Goal: Task Accomplishment & Management: Use online tool/utility

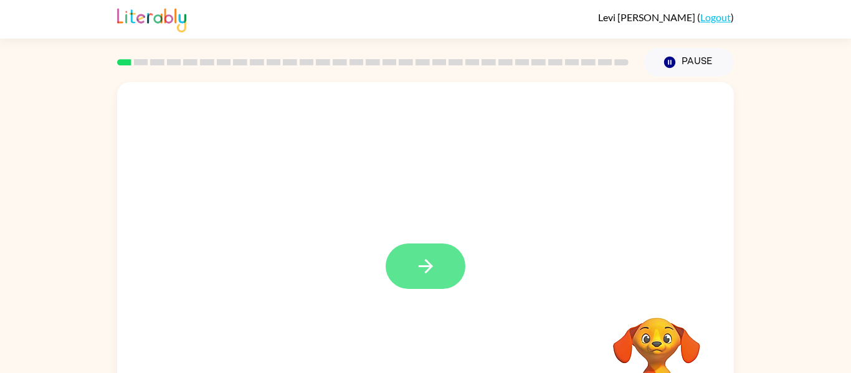
click at [428, 248] on button "button" at bounding box center [425, 265] width 80 height 45
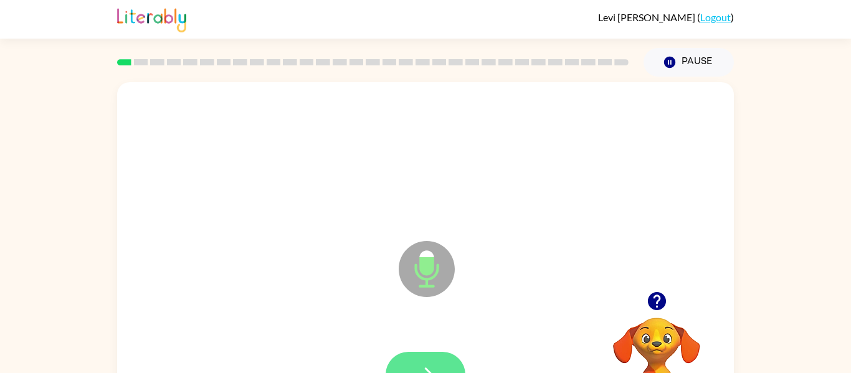
click at [443, 362] on button "button" at bounding box center [425, 374] width 80 height 45
click at [431, 357] on button "button" at bounding box center [425, 374] width 80 height 45
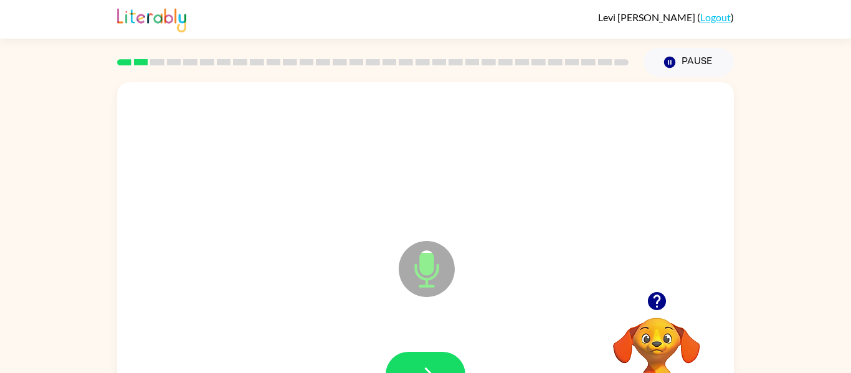
click at [431, 357] on button "button" at bounding box center [425, 374] width 80 height 45
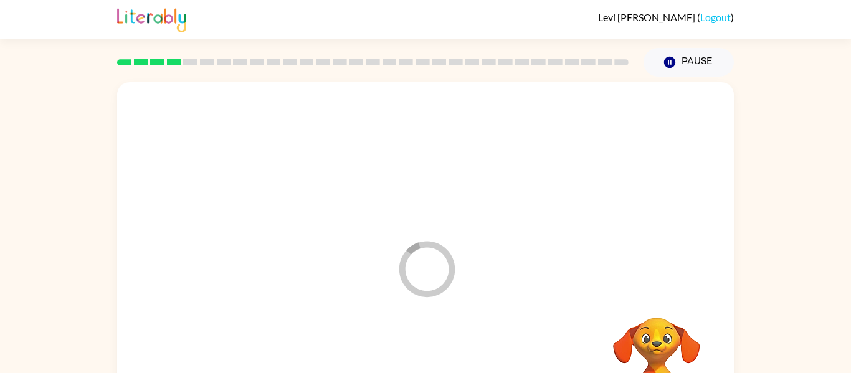
click at [431, 357] on div at bounding box center [426, 375] width 592 height 102
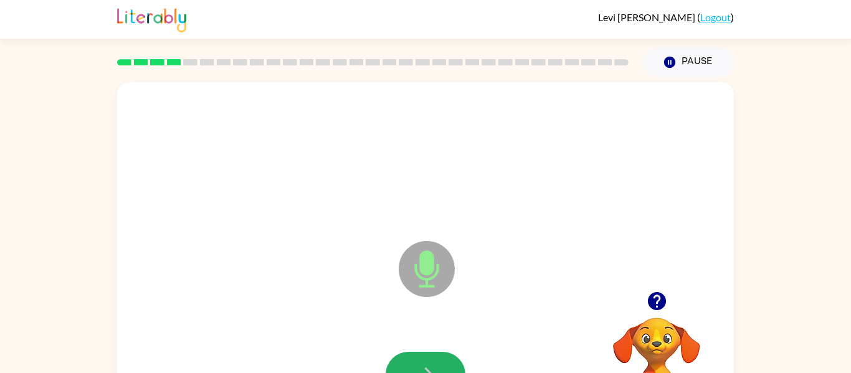
click at [431, 357] on button "button" at bounding box center [425, 374] width 80 height 45
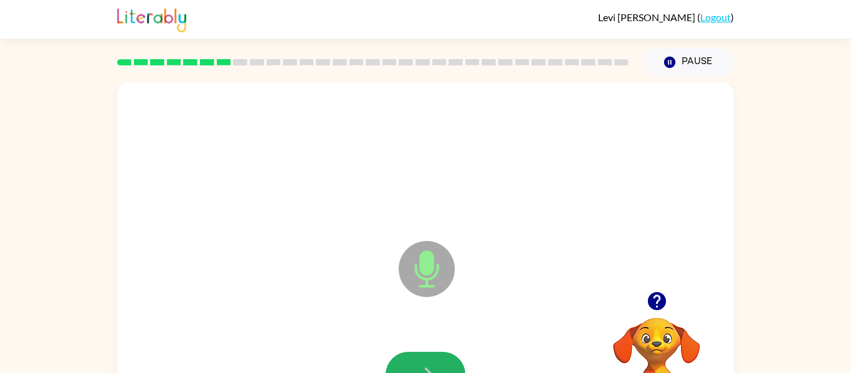
click at [428, 356] on button "button" at bounding box center [425, 374] width 80 height 45
click at [660, 313] on button "button" at bounding box center [657, 301] width 32 height 32
click at [657, 313] on video "Your browser must support playing .mp4 files to use Literably. Please try using…" at bounding box center [656, 360] width 125 height 125
click at [661, 303] on icon "button" at bounding box center [656, 301] width 18 height 18
click at [431, 359] on button "button" at bounding box center [425, 374] width 80 height 45
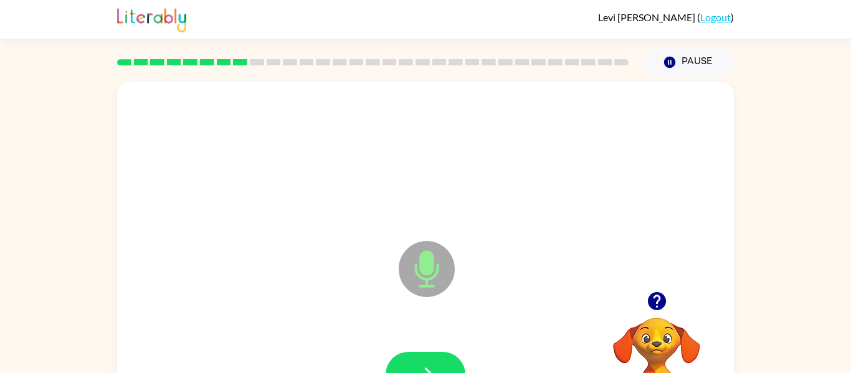
click at [431, 359] on button "button" at bounding box center [425, 374] width 80 height 45
click at [656, 292] on icon "button" at bounding box center [656, 301] width 18 height 18
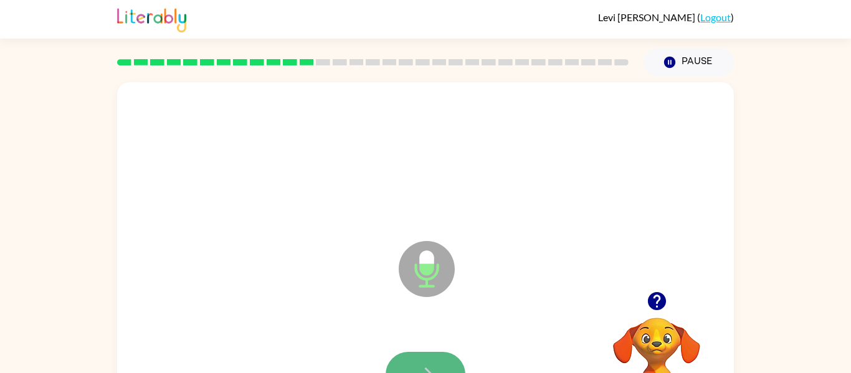
click at [428, 356] on button "button" at bounding box center [425, 374] width 80 height 45
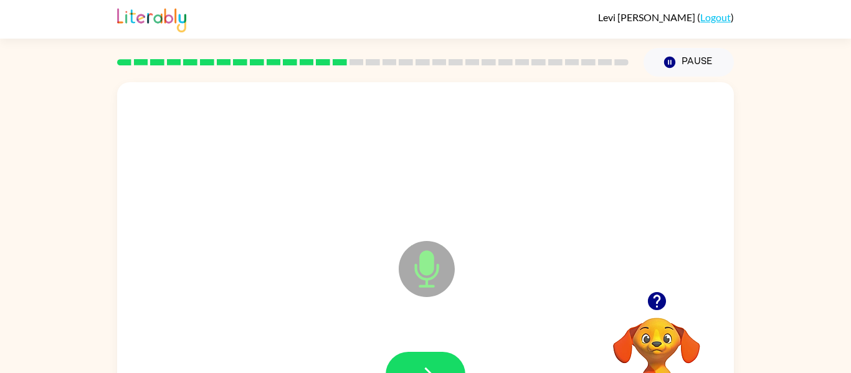
click at [428, 356] on button "button" at bounding box center [425, 374] width 80 height 45
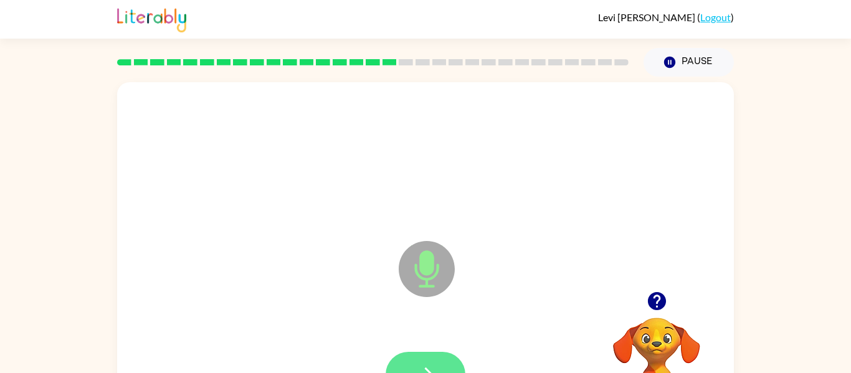
click at [428, 356] on button "button" at bounding box center [425, 374] width 80 height 45
click at [436, 361] on button "button" at bounding box center [425, 374] width 80 height 45
click at [433, 356] on button "button" at bounding box center [425, 374] width 80 height 45
click at [653, 308] on icon "button" at bounding box center [656, 301] width 18 height 18
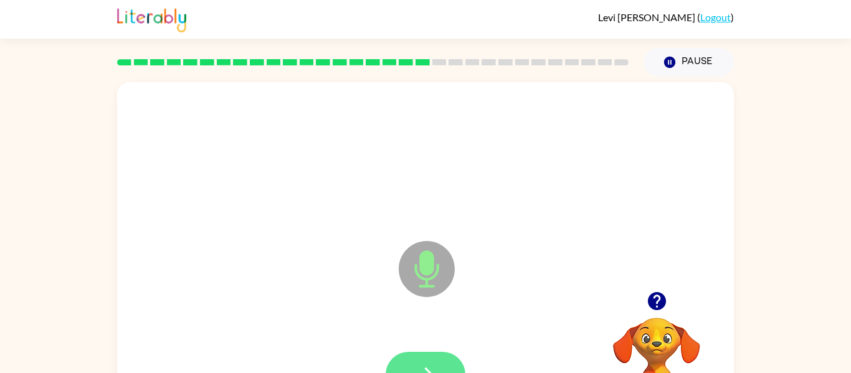
click at [437, 355] on button "button" at bounding box center [425, 374] width 80 height 45
click at [428, 364] on icon "button" at bounding box center [426, 375] width 22 height 22
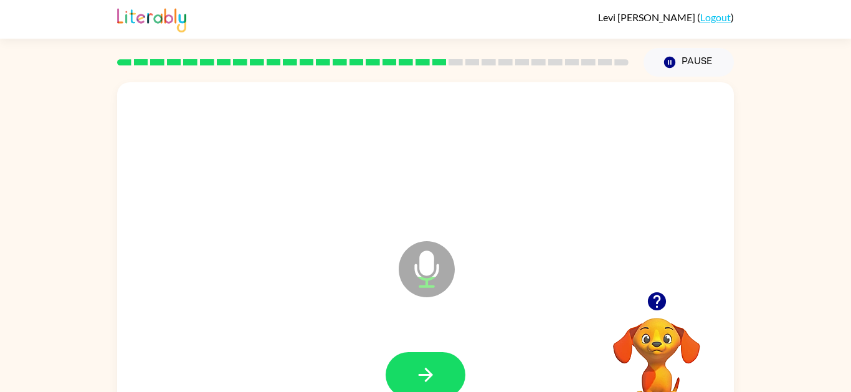
click at [433, 364] on icon "button" at bounding box center [426, 375] width 22 height 22
click at [430, 372] on icon "button" at bounding box center [425, 374] width 14 height 14
click at [462, 372] on button "button" at bounding box center [425, 374] width 80 height 45
click at [428, 372] on icon "button" at bounding box center [426, 375] width 22 height 22
click at [450, 362] on button "button" at bounding box center [425, 374] width 80 height 45
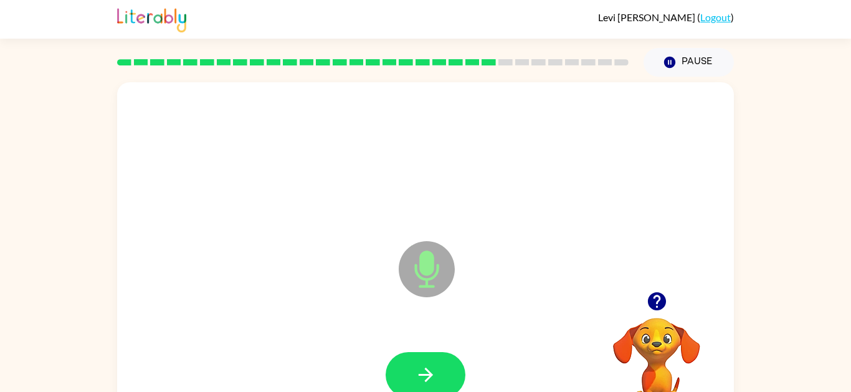
click at [432, 372] on button "button" at bounding box center [425, 374] width 80 height 45
click at [420, 361] on button "button" at bounding box center [425, 374] width 80 height 45
click at [441, 369] on button "button" at bounding box center [425, 374] width 80 height 45
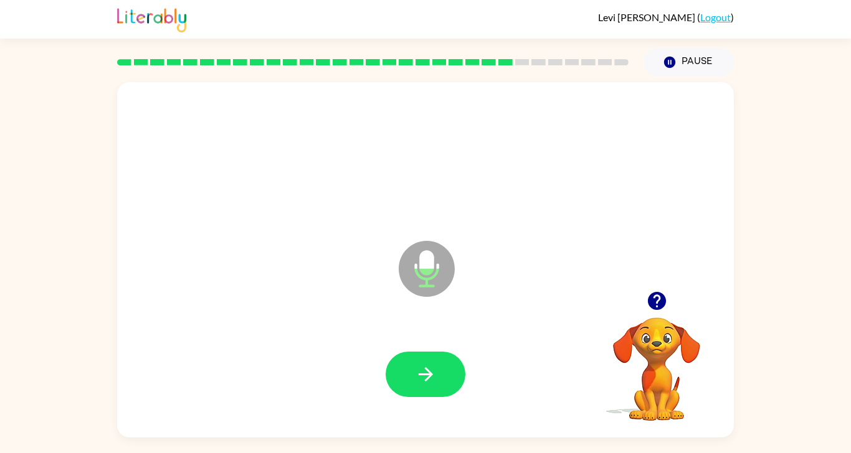
scroll to position [6, 0]
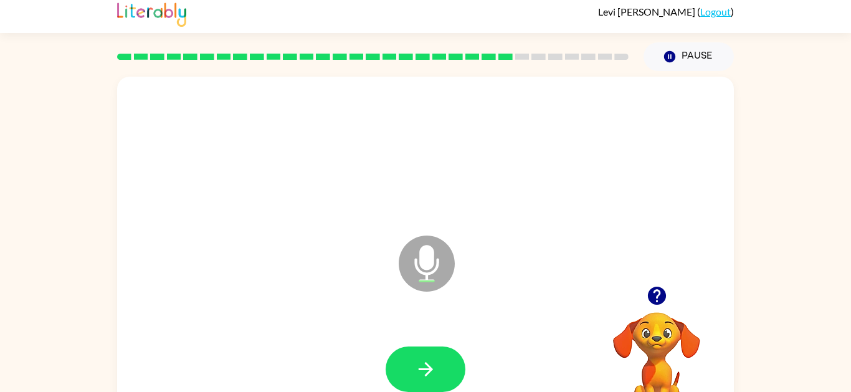
click at [418, 368] on icon "button" at bounding box center [425, 369] width 14 height 14
click at [423, 372] on icon "button" at bounding box center [426, 369] width 22 height 22
click at [428, 372] on icon "button" at bounding box center [425, 369] width 14 height 14
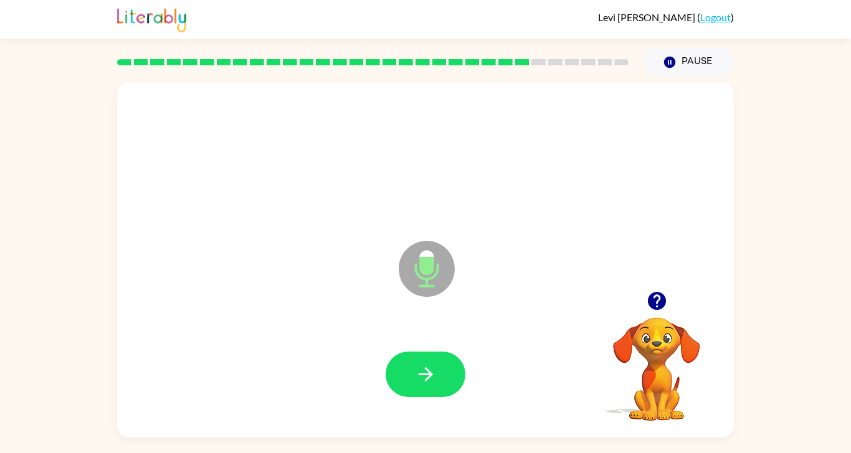
scroll to position [9, 0]
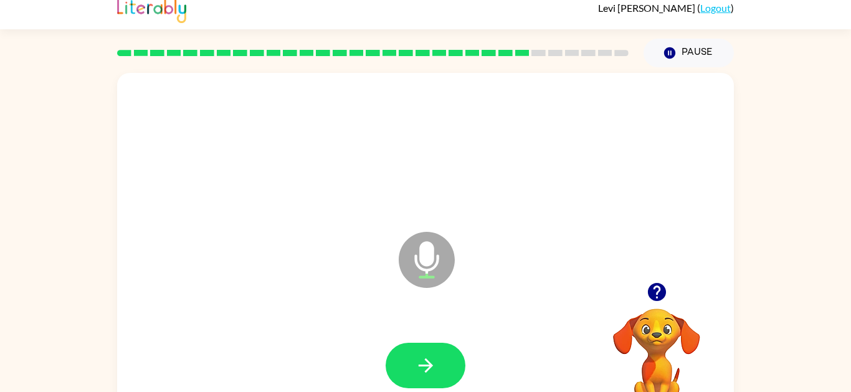
click at [432, 365] on icon "button" at bounding box center [425, 365] width 14 height 14
click at [444, 369] on button "button" at bounding box center [425, 365] width 80 height 45
click at [432, 369] on icon "button" at bounding box center [426, 365] width 22 height 22
click at [432, 367] on icon "button" at bounding box center [426, 365] width 22 height 22
click at [433, 372] on button "button" at bounding box center [425, 365] width 80 height 45
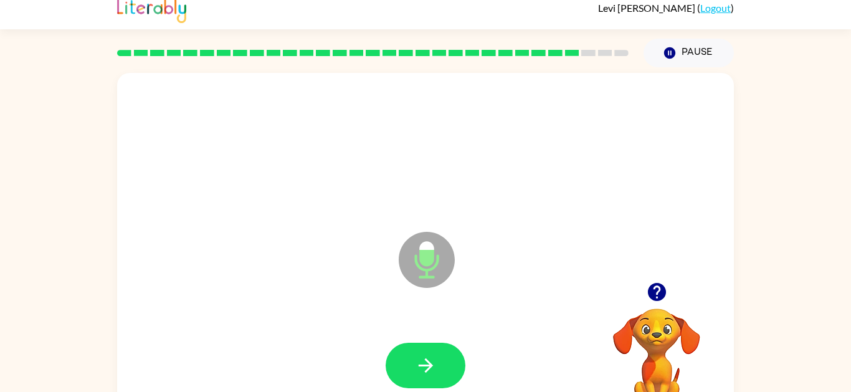
click at [446, 368] on button "button" at bounding box center [425, 365] width 80 height 45
click at [405, 372] on button "button" at bounding box center [425, 365] width 80 height 45
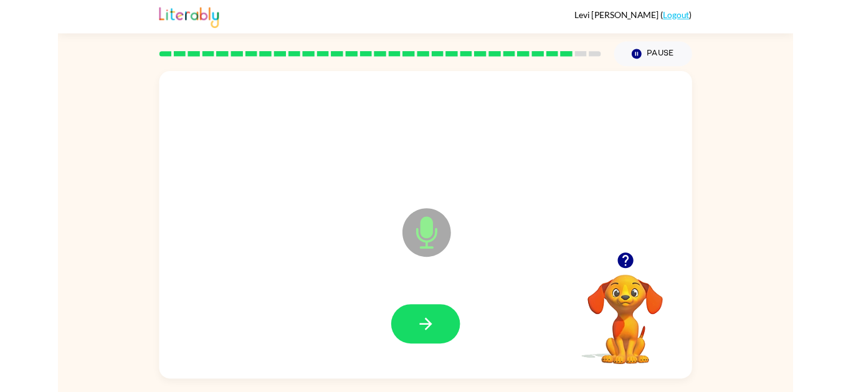
scroll to position [11, 0]
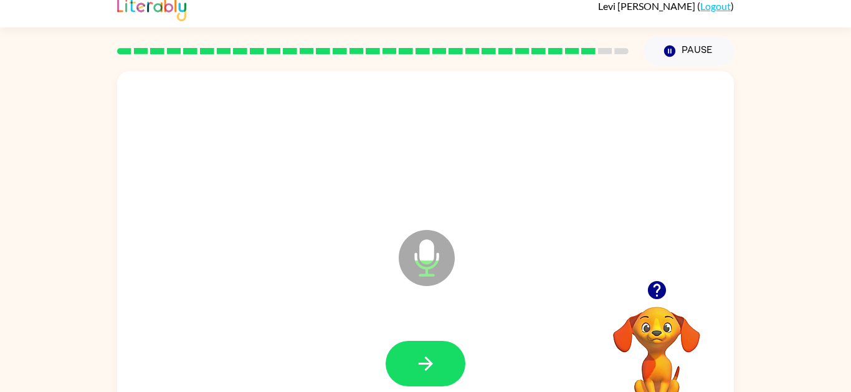
click at [425, 372] on button "button" at bounding box center [425, 363] width 80 height 45
click at [440, 364] on button "button" at bounding box center [425, 363] width 80 height 45
click at [415, 372] on icon "button" at bounding box center [426, 363] width 22 height 22
click at [437, 372] on button "button" at bounding box center [425, 363] width 80 height 45
